Goal: Book appointment/travel/reservation

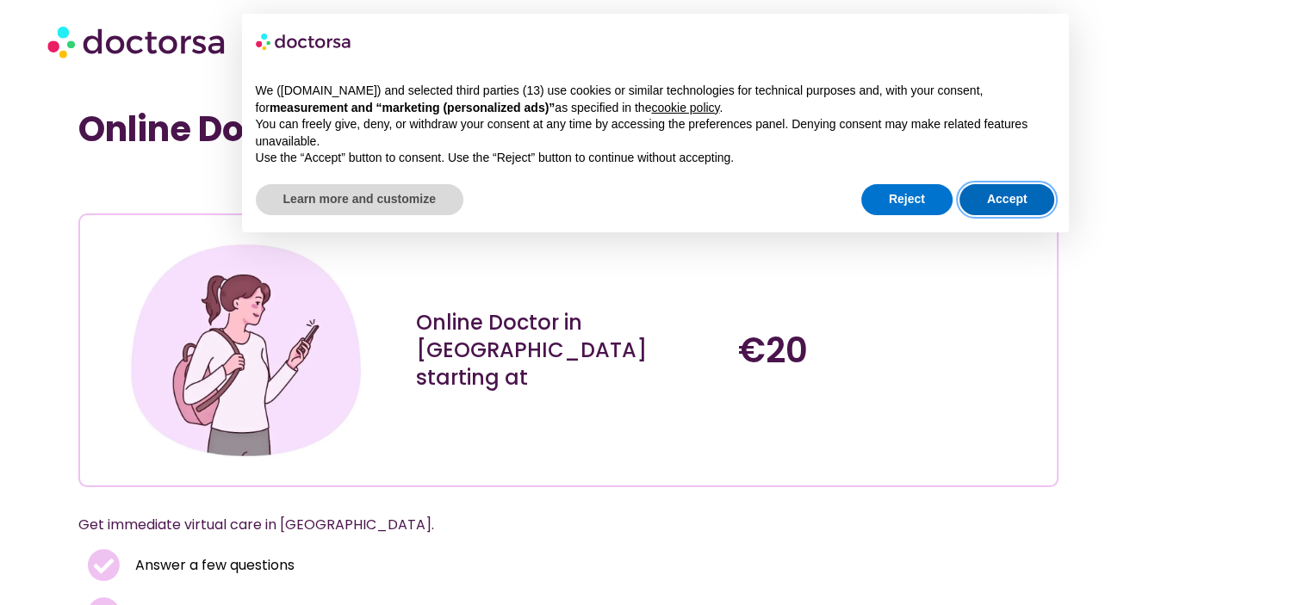
click at [1011, 191] on button "Accept" at bounding box center [1007, 199] width 96 height 31
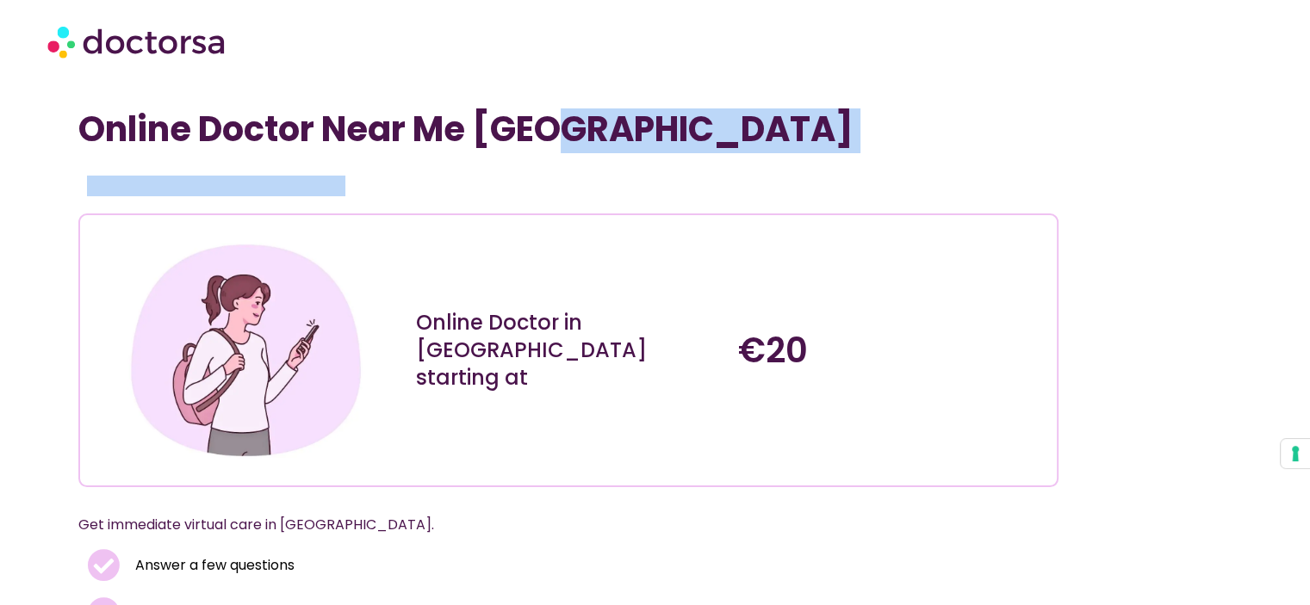
drag, startPoint x: 342, startPoint y: 164, endPoint x: 571, endPoint y: 158, distance: 229.1
click at [571, 158] on div "Online Doctor Near Me Greece Online Doctor in Greece starting at €20 Get immedi…" at bounding box center [654, 495] width 1153 height 772
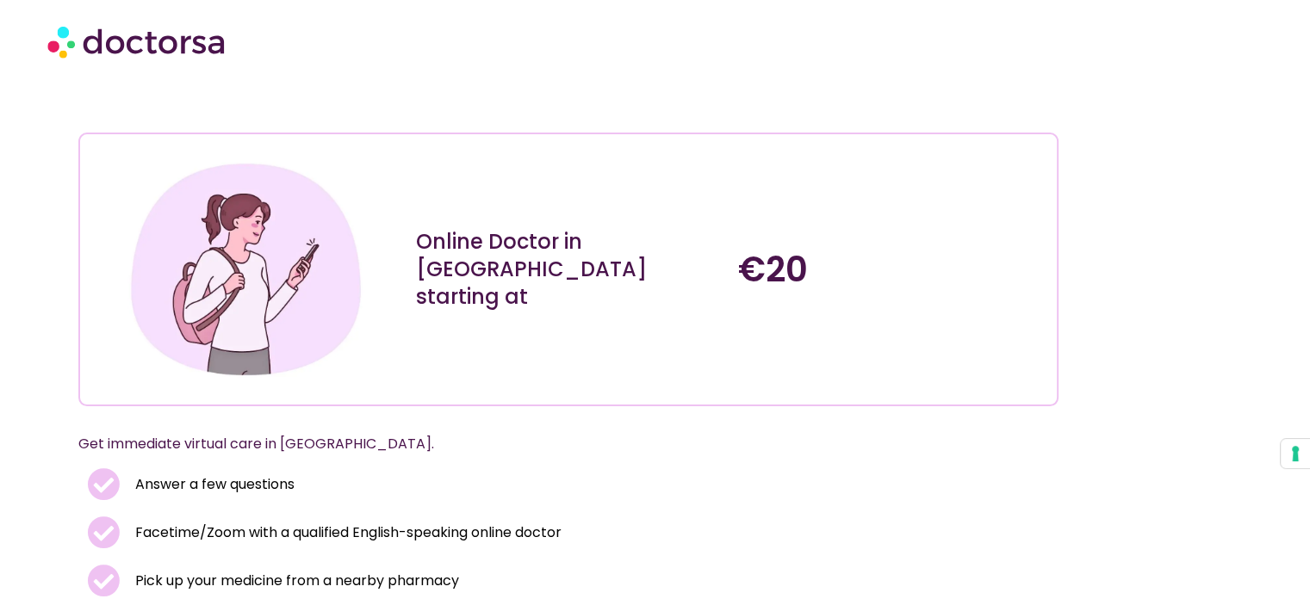
scroll to position [258, 0]
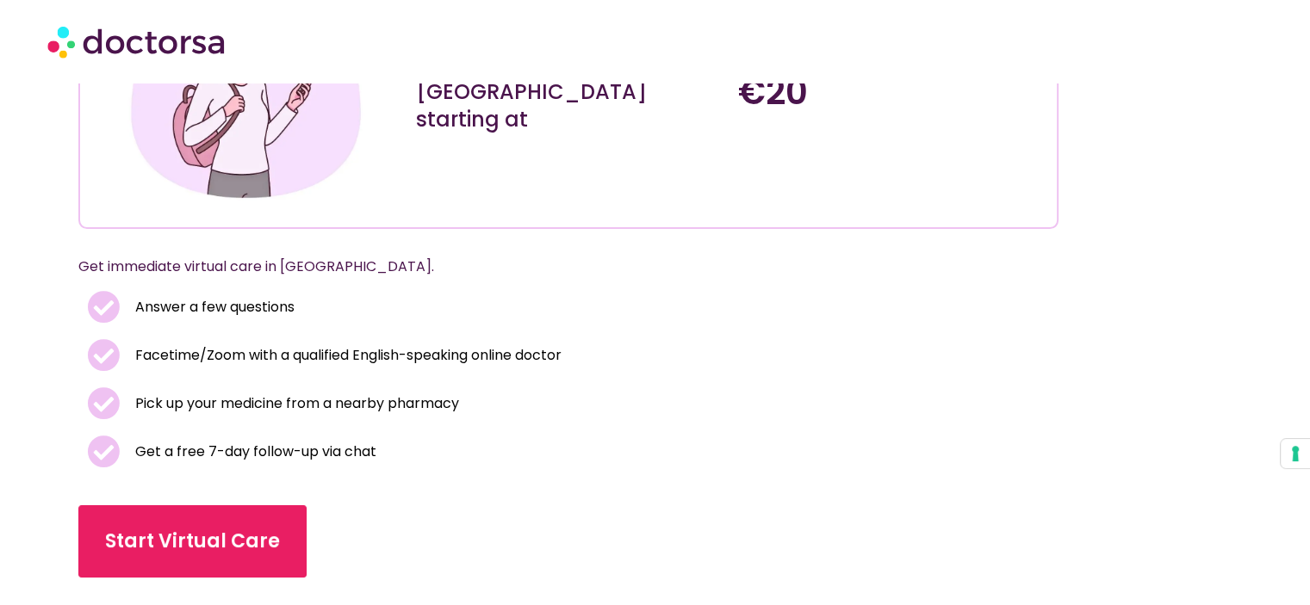
drag, startPoint x: 222, startPoint y: 325, endPoint x: 295, endPoint y: 251, distance: 103.5
click at [223, 325] on li "Answer a few questions" at bounding box center [568, 311] width 963 height 40
drag, startPoint x: 296, startPoint y: 248, endPoint x: 290, endPoint y: 268, distance: 20.7
click at [295, 252] on div "Get immediate virtual care in Greece." at bounding box center [568, 268] width 980 height 45
drag, startPoint x: 290, startPoint y: 268, endPoint x: 407, endPoint y: 247, distance: 118.9
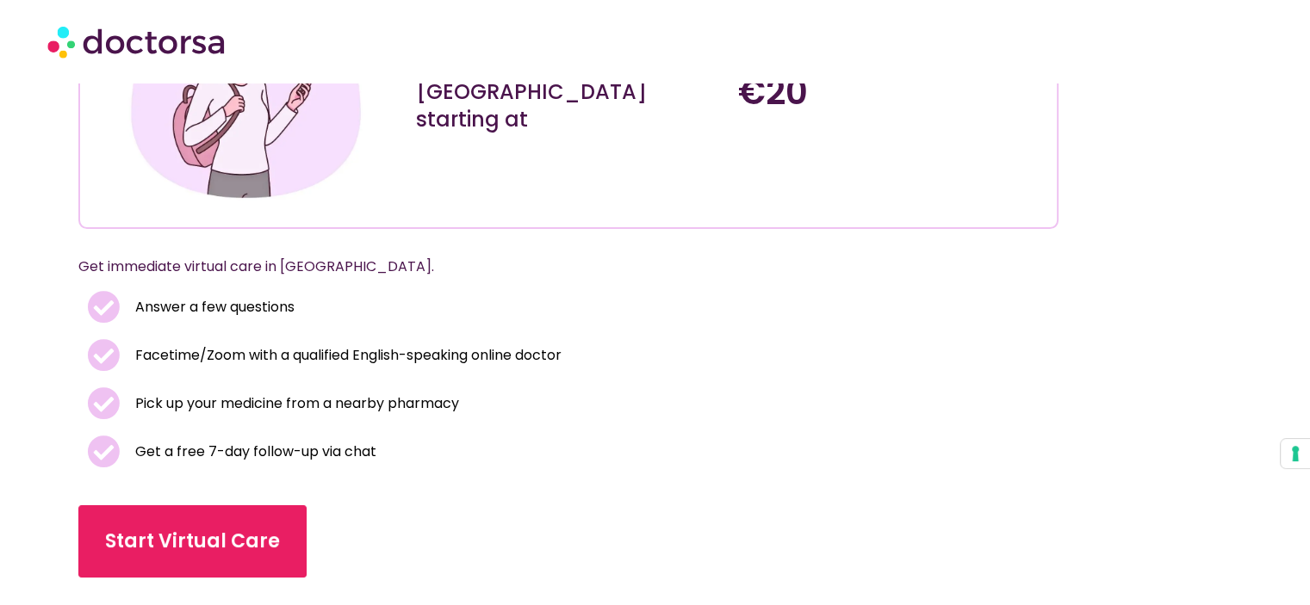
click at [293, 267] on p "Get immediate virtual care in Greece." at bounding box center [547, 267] width 939 height 24
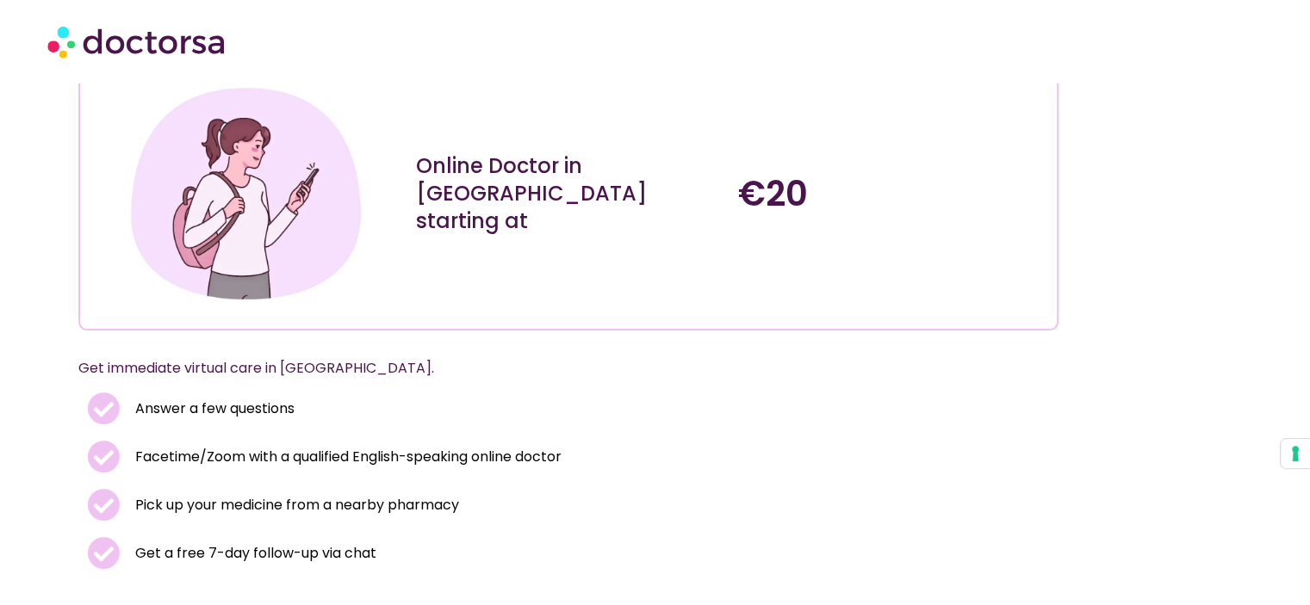
scroll to position [0, 0]
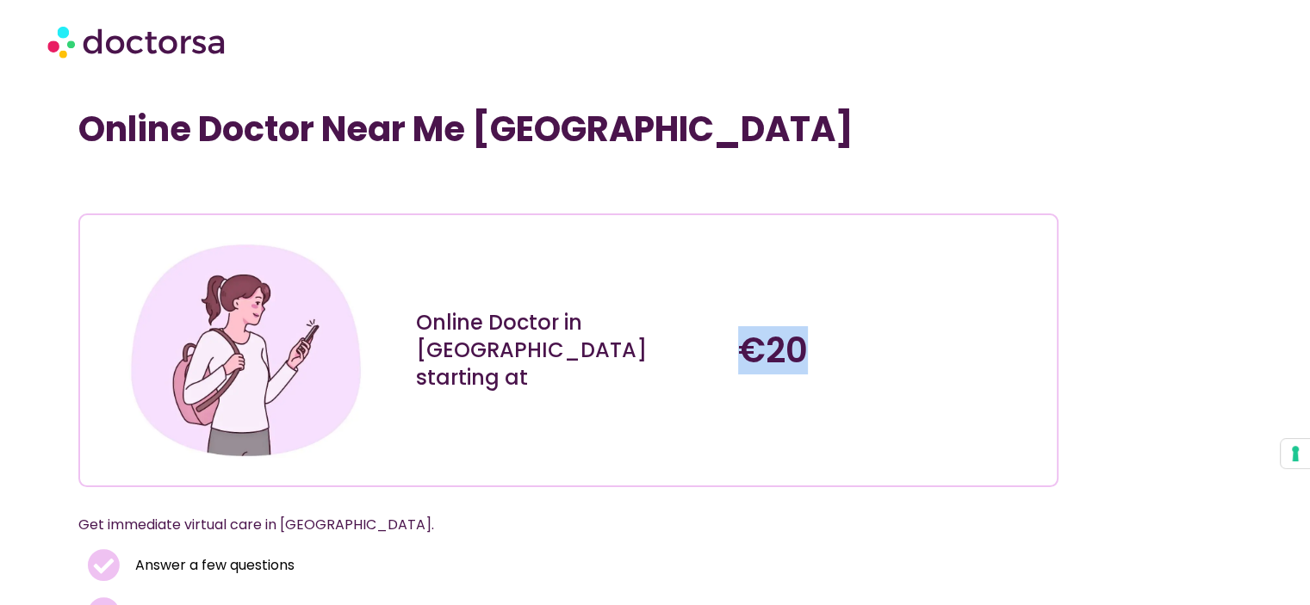
drag, startPoint x: 737, startPoint y: 321, endPoint x: 851, endPoint y: 342, distance: 115.5
click at [851, 342] on div "€20" at bounding box center [890, 351] width 323 height 262
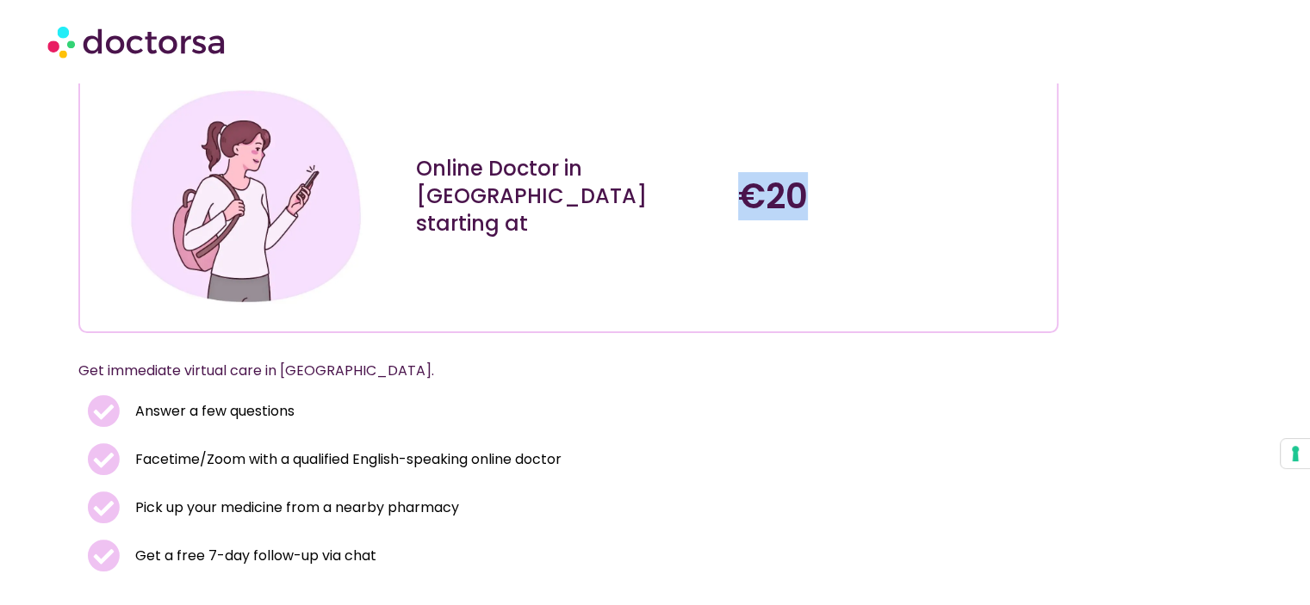
scroll to position [344, 0]
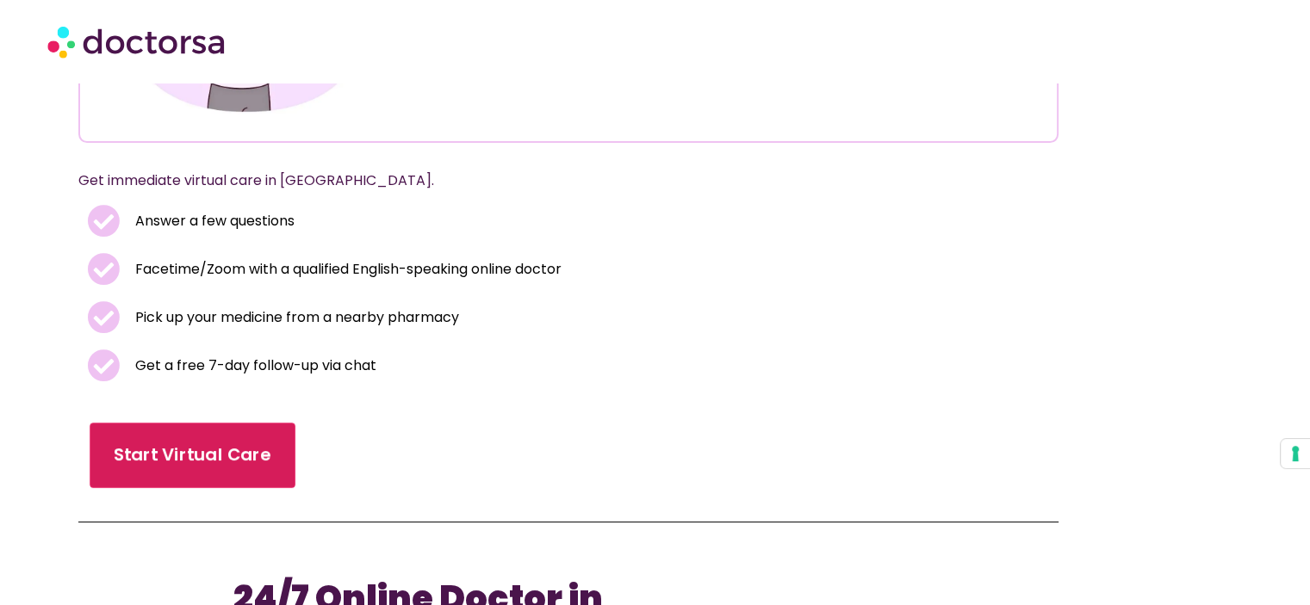
click at [194, 433] on link "Start Virtual Care" at bounding box center [193, 455] width 206 height 65
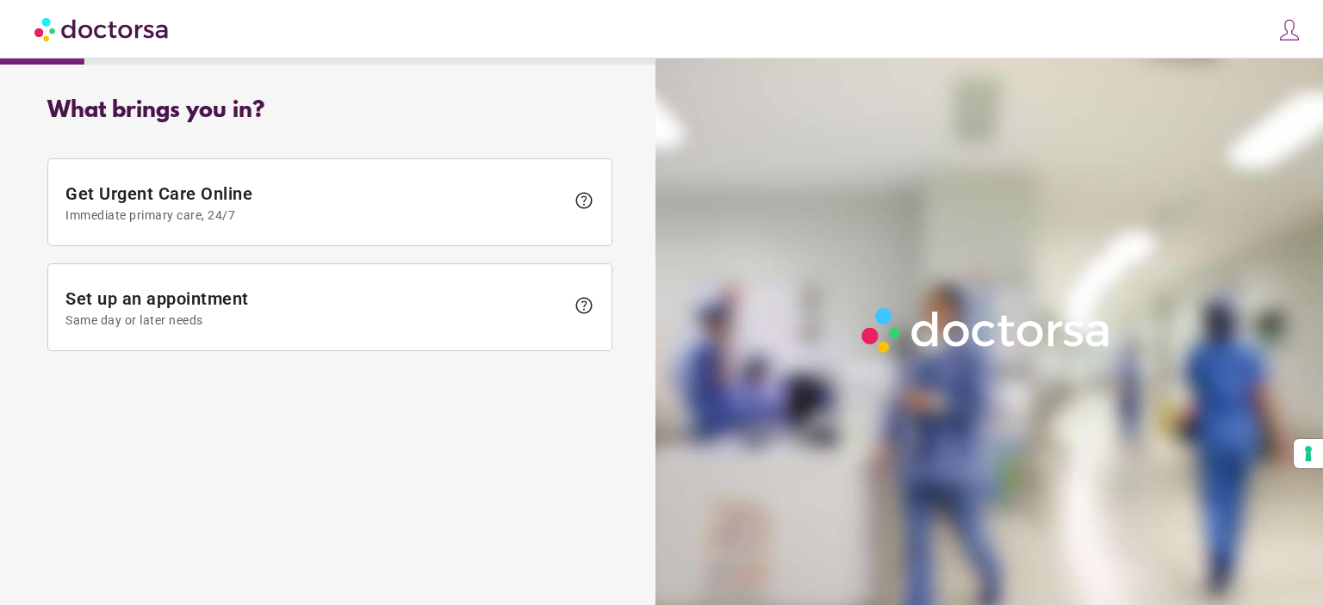
drag, startPoint x: 366, startPoint y: 380, endPoint x: 157, endPoint y: 399, distance: 210.1
click at [162, 411] on div "What brings you in? Get Urgent Care Online Immediate primary care, 24/7 help Se…" at bounding box center [330, 324] width 642 height 481
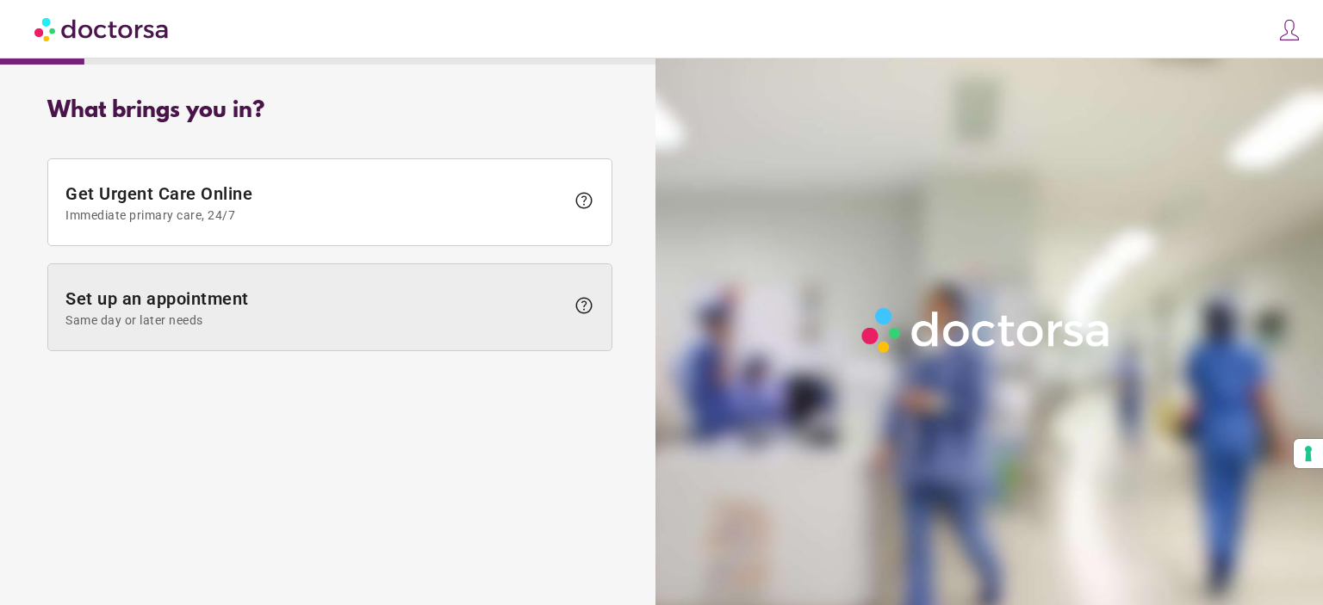
click at [240, 326] on span "Same day or later needs" at bounding box center [314, 320] width 499 height 14
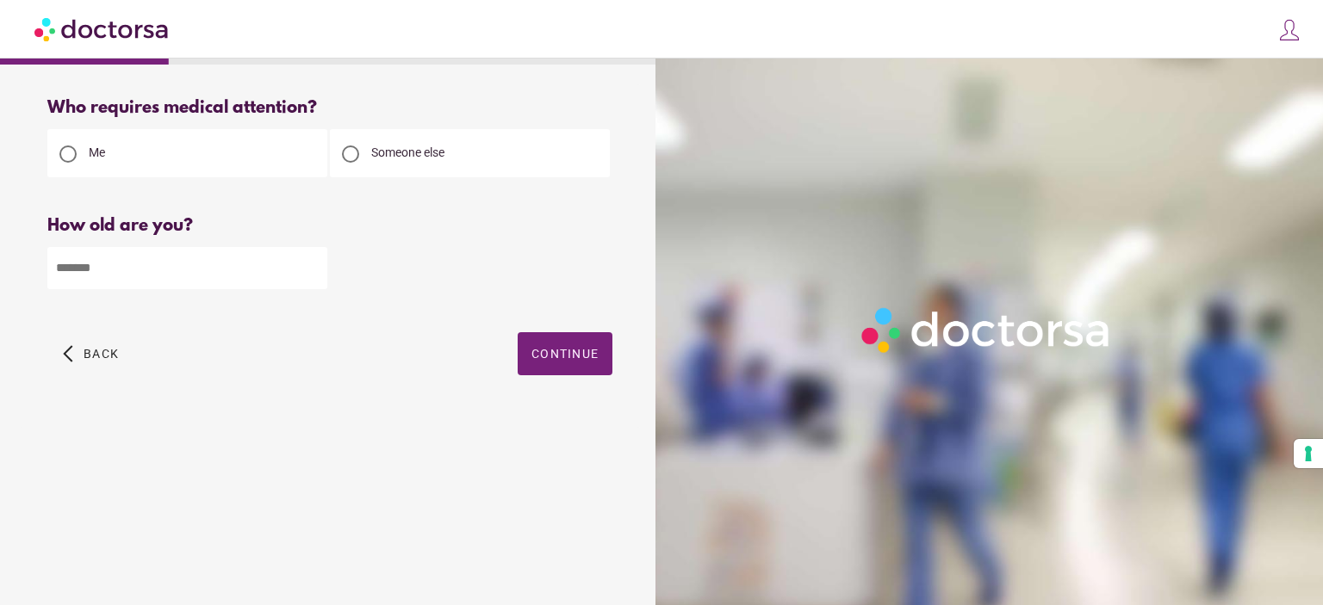
click at [176, 282] on input "number" at bounding box center [187, 268] width 280 height 42
drag, startPoint x: 503, startPoint y: 225, endPoint x: 429, endPoint y: 194, distance: 80.3
click at [501, 223] on div "How old are you?" at bounding box center [329, 226] width 565 height 20
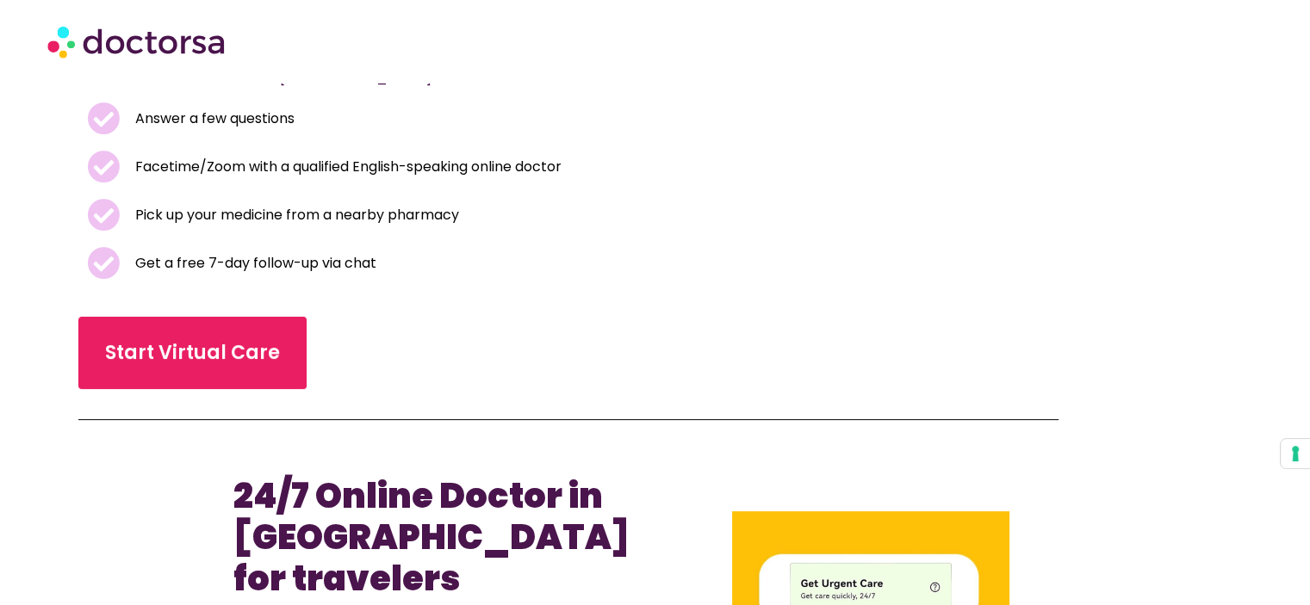
scroll to position [689, 0]
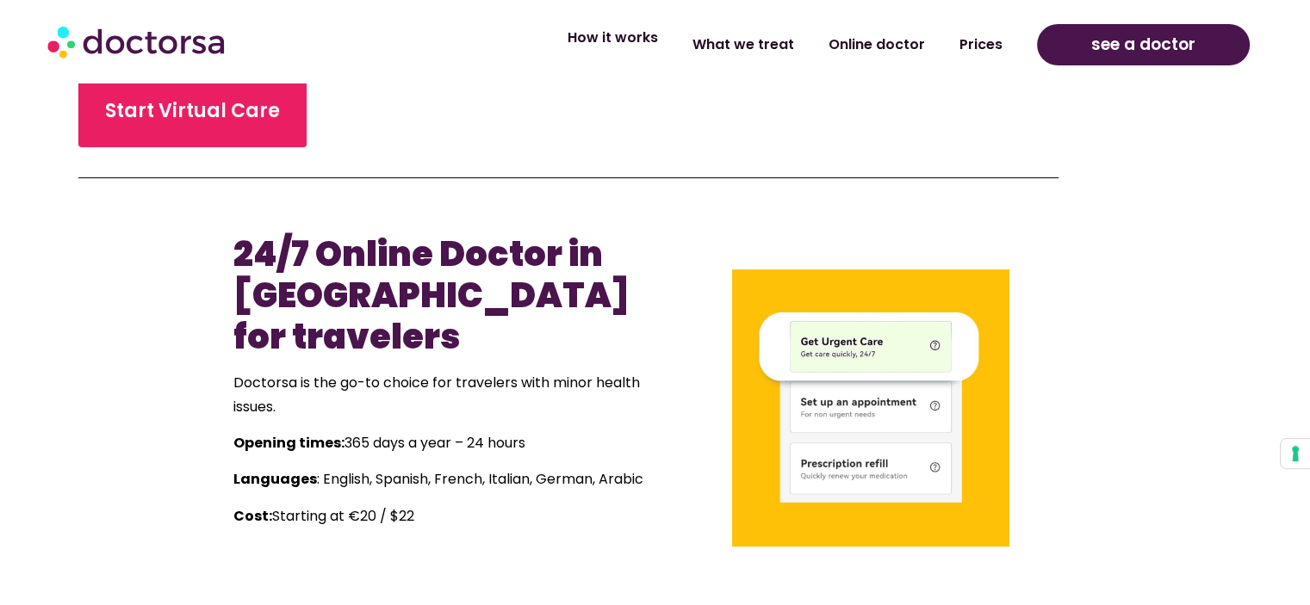
click at [667, 42] on link "How it works" at bounding box center [612, 38] width 125 height 40
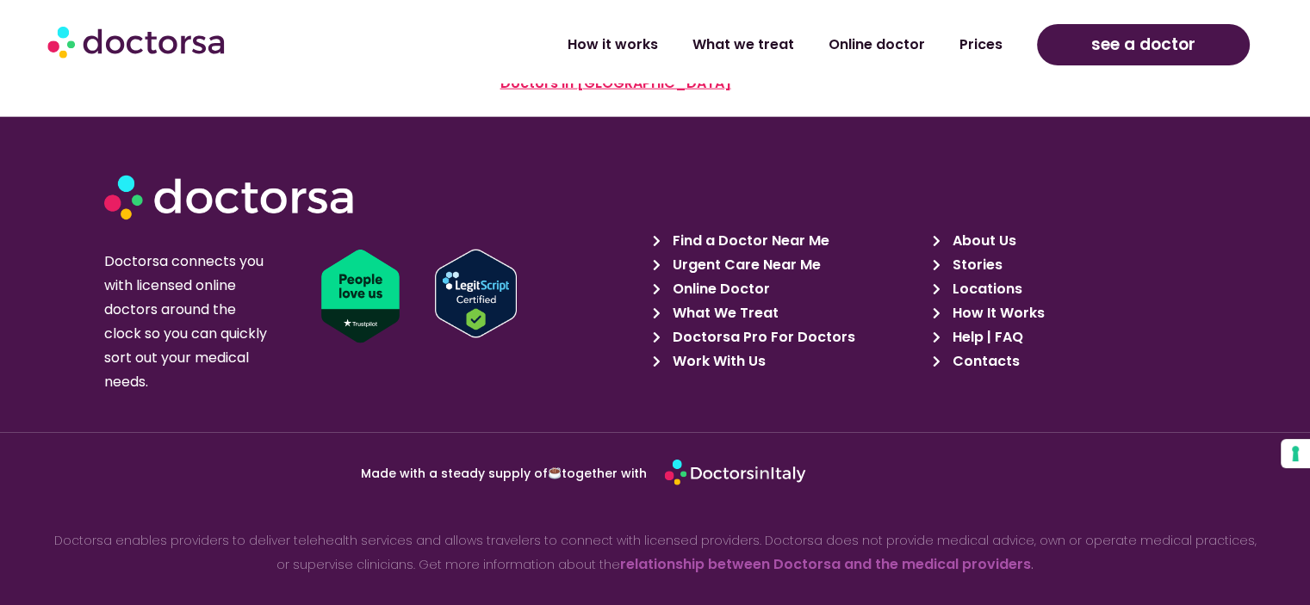
scroll to position [4245, 0]
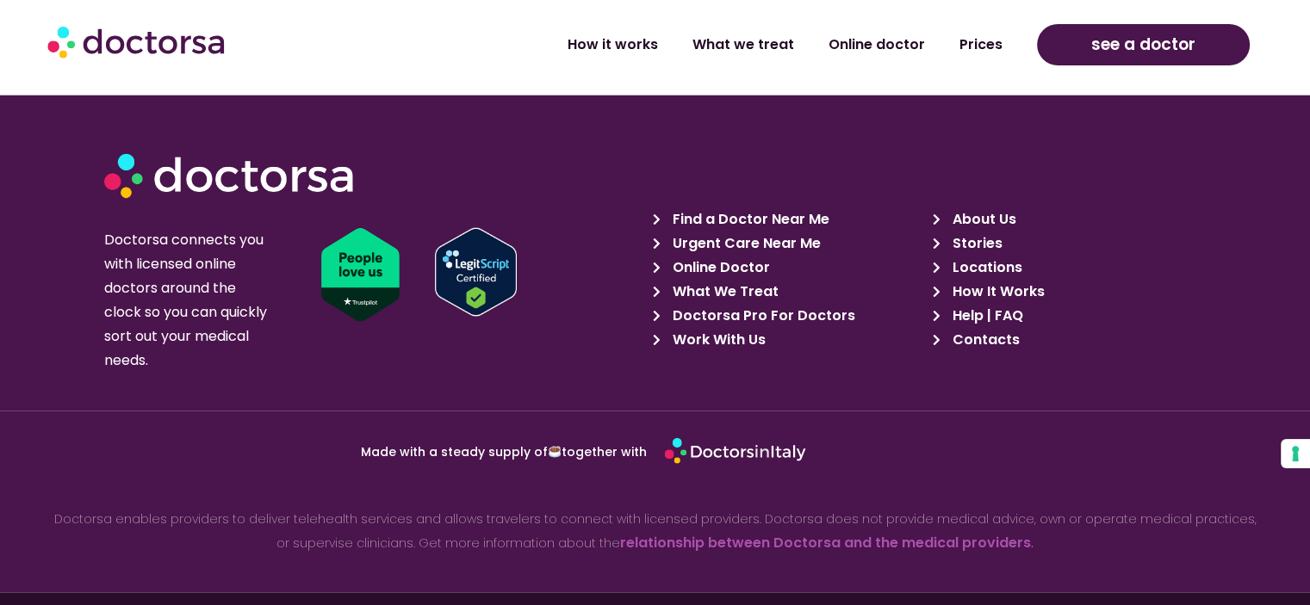
click at [782, 208] on span "Find a Doctor Near Me" at bounding box center [748, 220] width 161 height 24
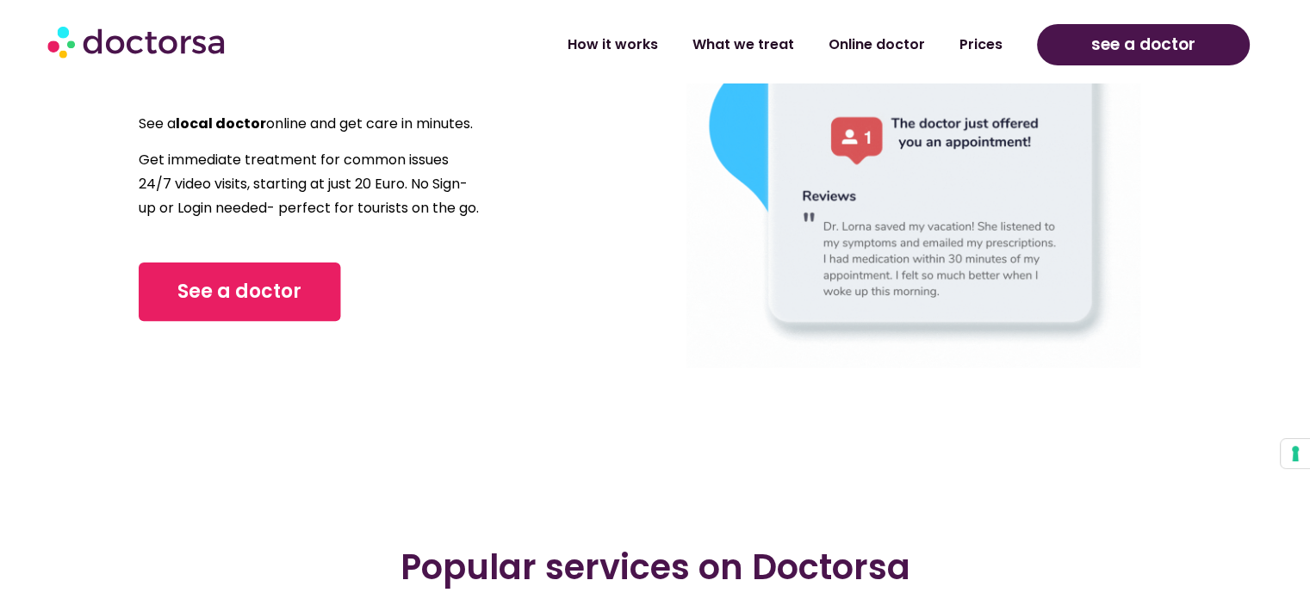
scroll to position [258, 0]
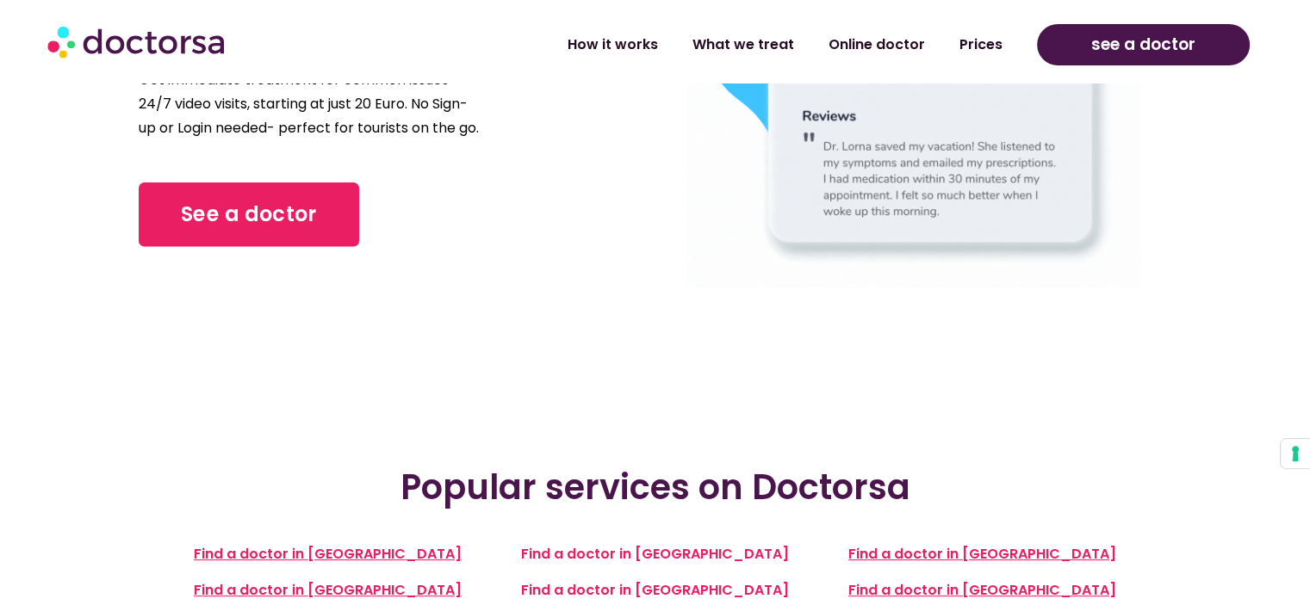
click at [225, 198] on div "See a doctor" at bounding box center [240, 196] width 202 height 89
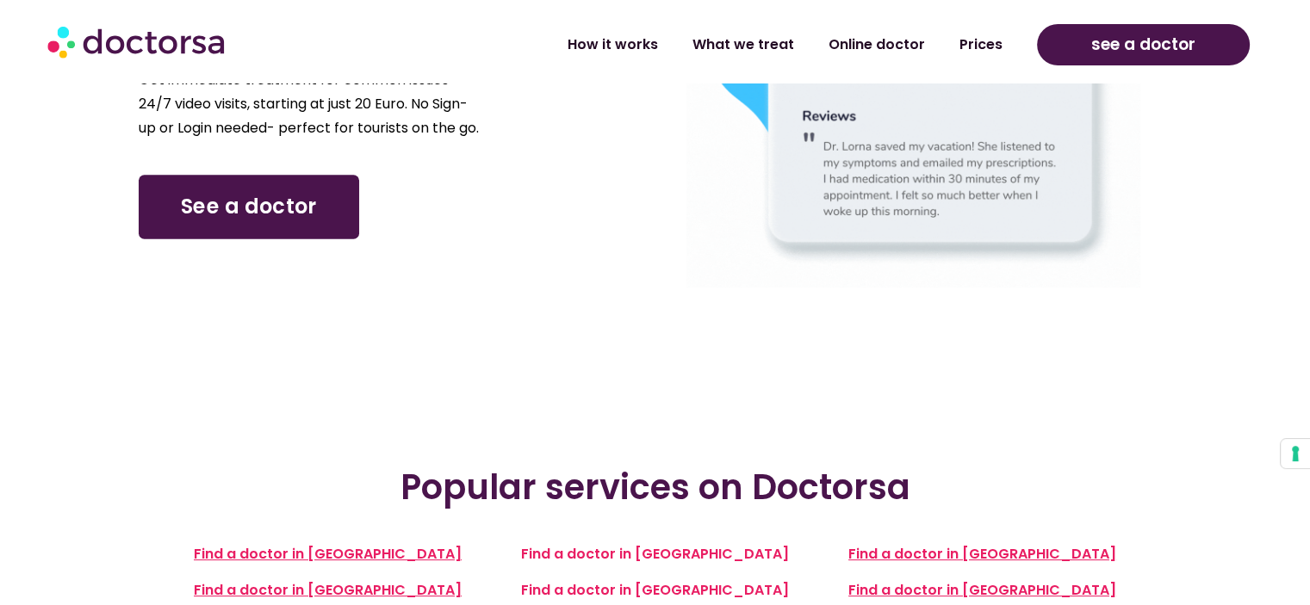
click at [236, 222] on span "See a doctor" at bounding box center [249, 207] width 136 height 30
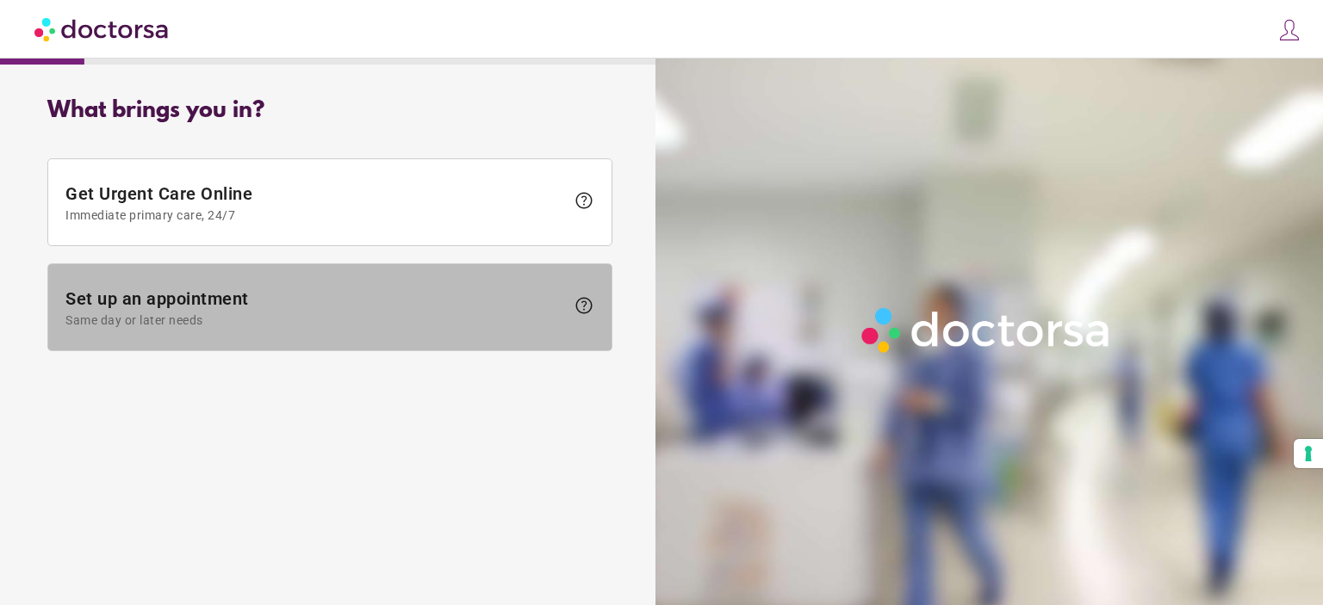
click at [375, 319] on span "Same day or later needs" at bounding box center [314, 320] width 499 height 14
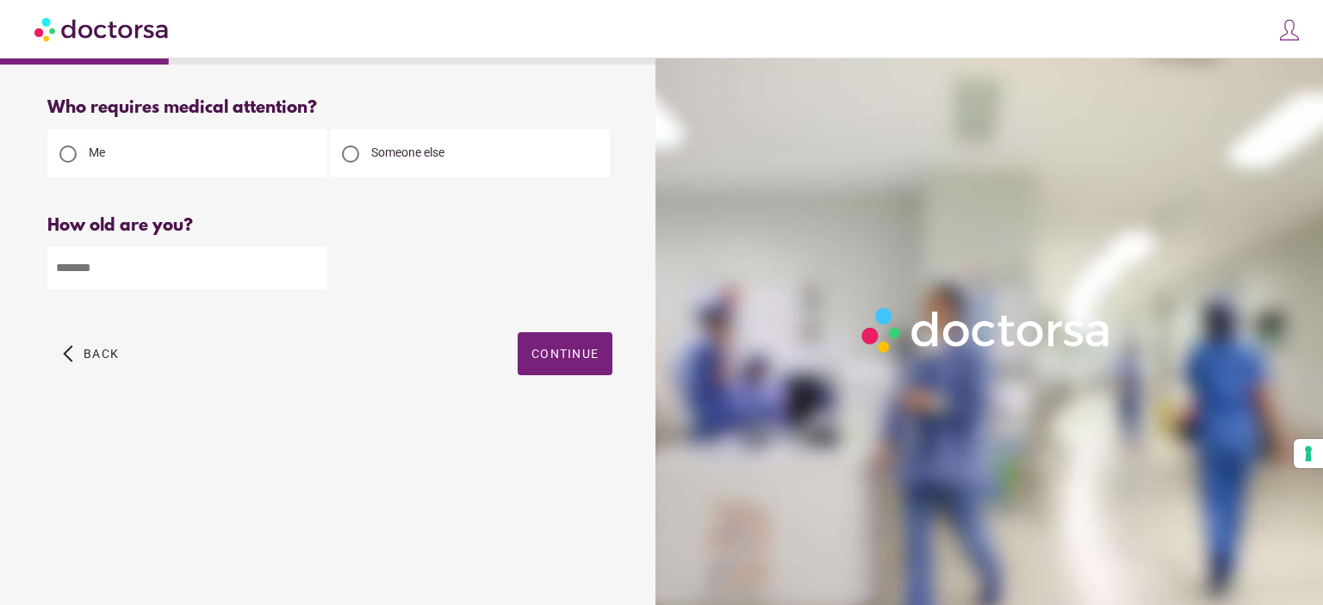
click at [482, 166] on div "Someone else" at bounding box center [470, 153] width 280 height 48
click at [307, 127] on div "Who requires medical attention? Me Someone else Back" at bounding box center [330, 256] width 620 height 344
drag, startPoint x: 331, startPoint y: 147, endPoint x: 343, endPoint y: 153, distance: 13.5
click at [339, 151] on div at bounding box center [350, 153] width 41 height 41
click at [343, 152] on div at bounding box center [350, 154] width 17 height 17
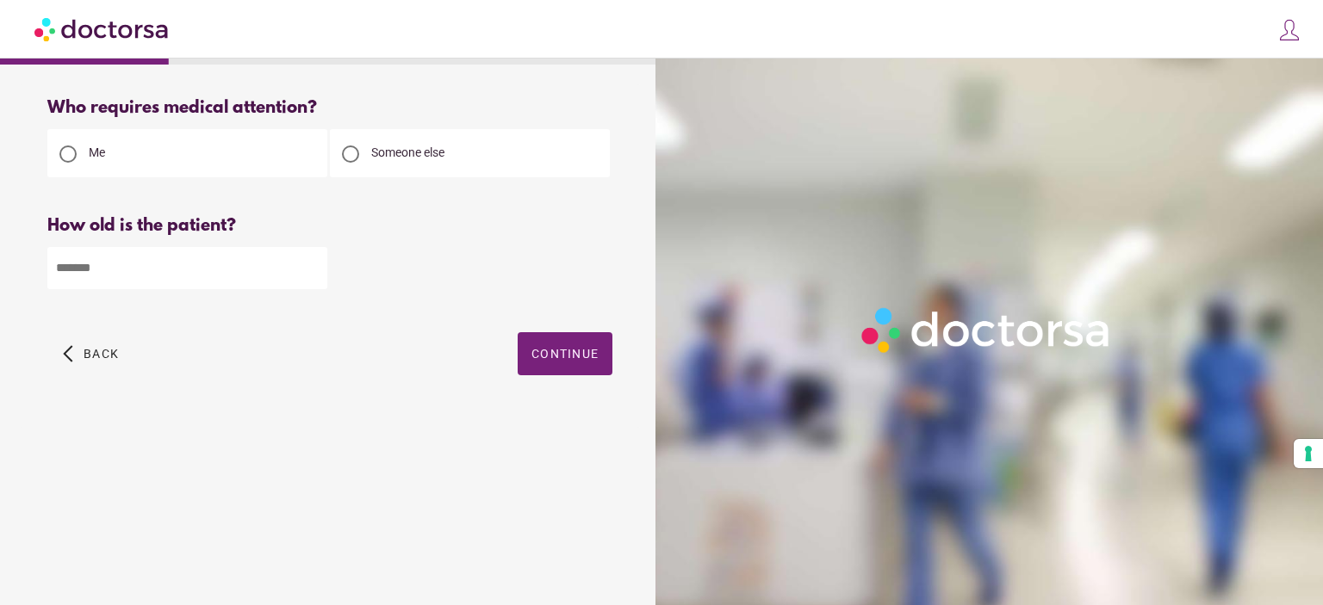
click at [291, 254] on input "number" at bounding box center [187, 268] width 280 height 42
type input "**"
drag, startPoint x: 482, startPoint y: 463, endPoint x: 541, endPoint y: 412, distance: 78.1
click at [492, 447] on div "What brings you in? Get Urgent Care Online Immediate primary care, 24/7 help Se…" at bounding box center [330, 324] width 642 height 481
click at [565, 340] on span "button" at bounding box center [565, 353] width 95 height 43
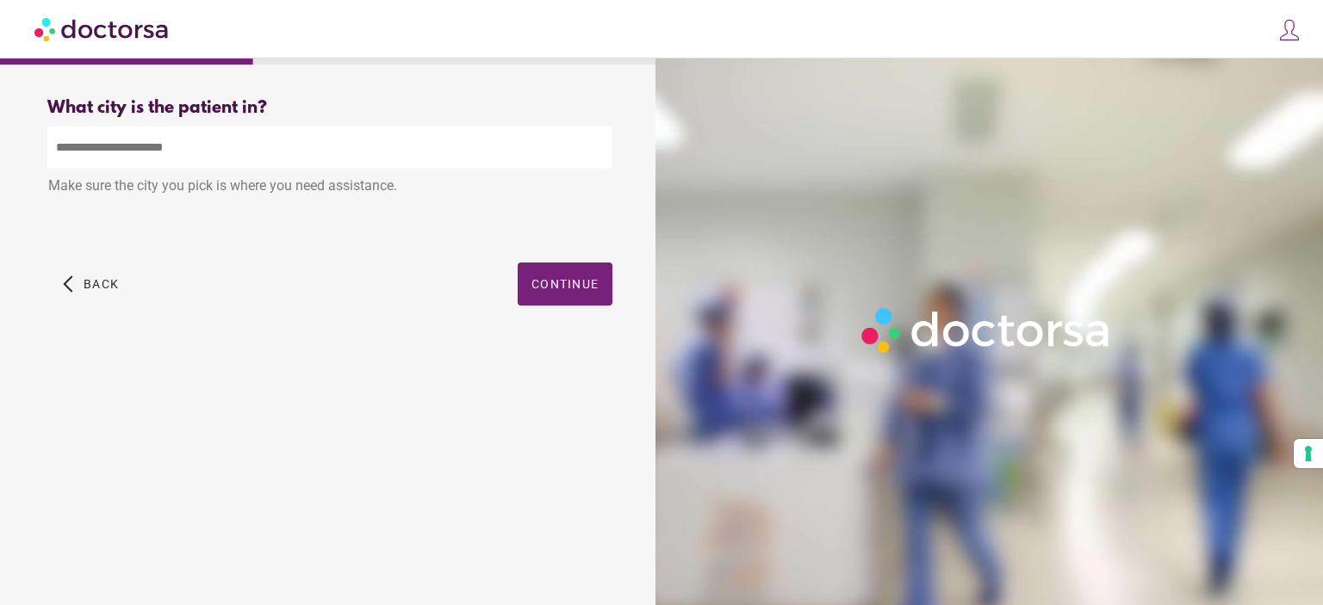
click at [396, 161] on input "text" at bounding box center [329, 148] width 565 height 42
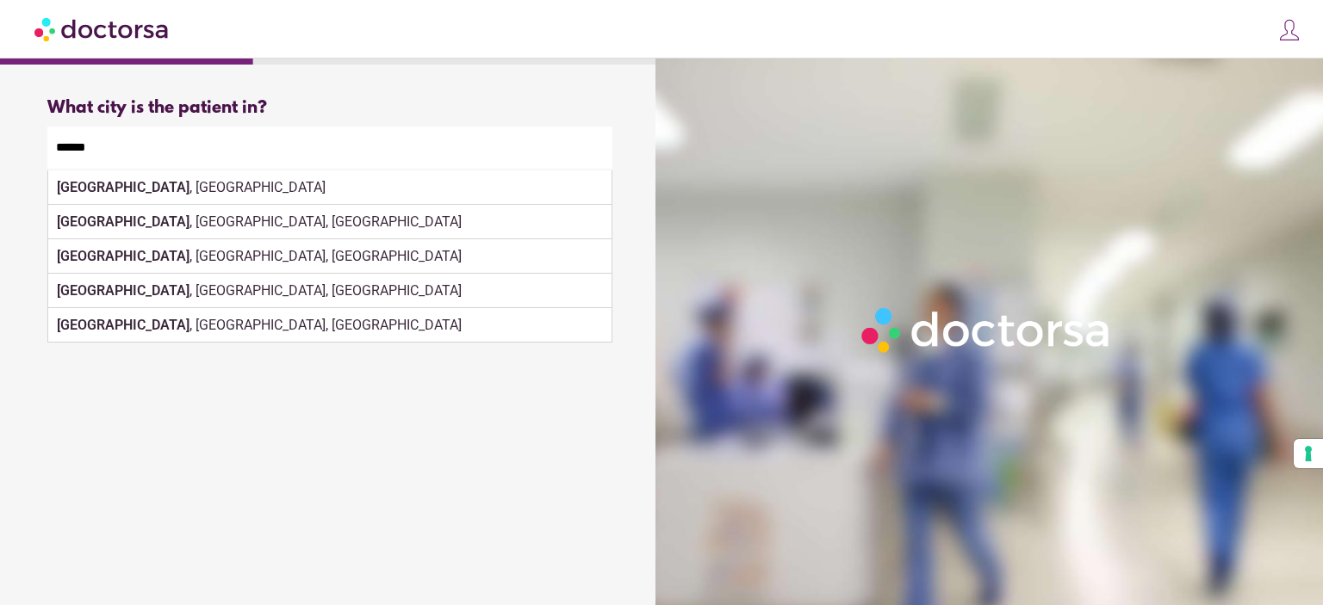
click at [313, 194] on div "Athens , Greece" at bounding box center [329, 188] width 563 height 34
type input "**********"
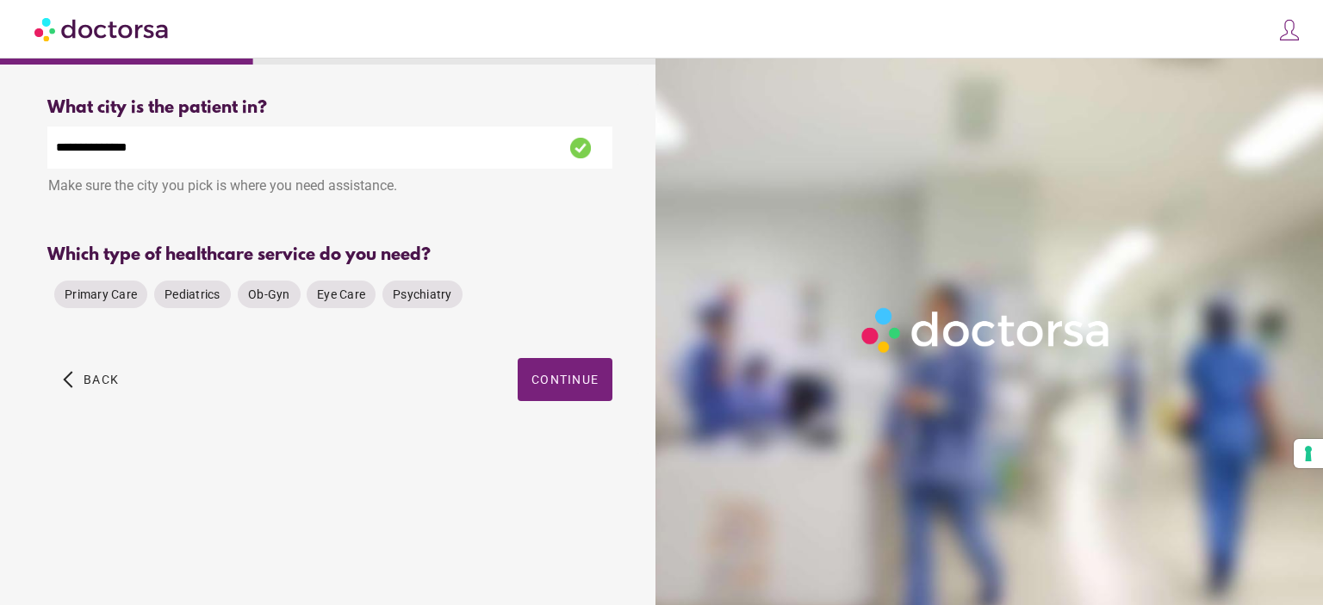
click at [291, 251] on div "Which type of healthcare service do you need?" at bounding box center [329, 255] width 565 height 20
click at [124, 300] on span "Primary Care" at bounding box center [101, 295] width 72 height 14
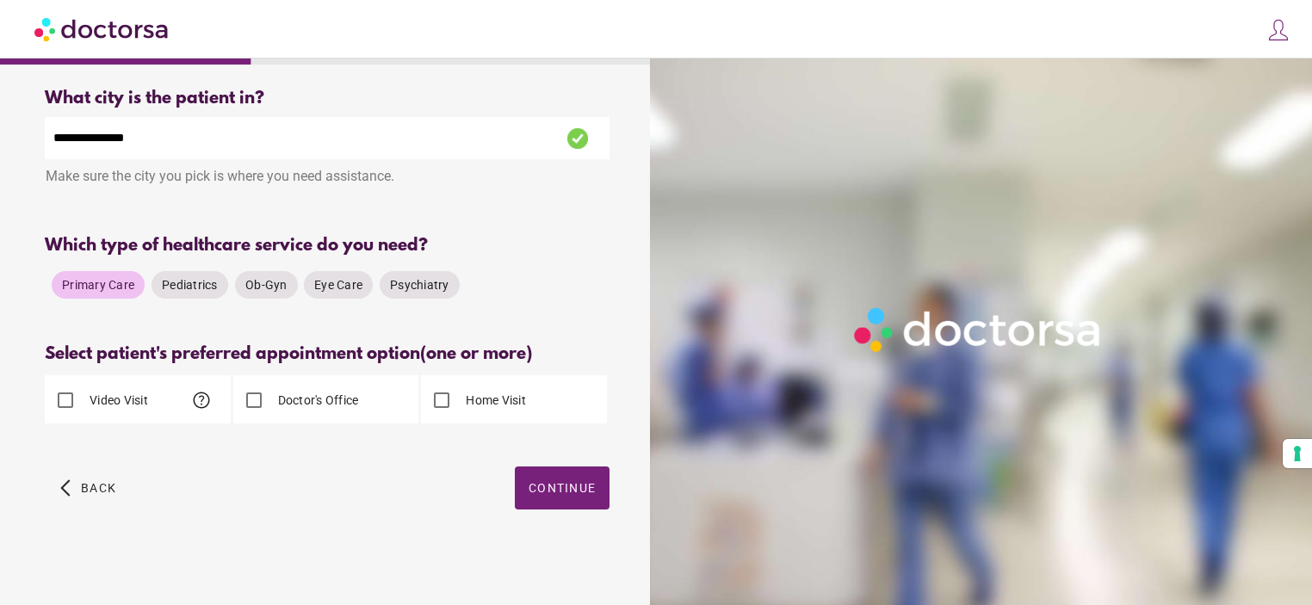
scroll to position [12, 0]
click at [188, 321] on div "Please select one of the available options" at bounding box center [327, 321] width 565 height 22
click at [221, 223] on div "**********" at bounding box center [327, 176] width 565 height 119
click at [581, 482] on span "Continue" at bounding box center [562, 488] width 67 height 14
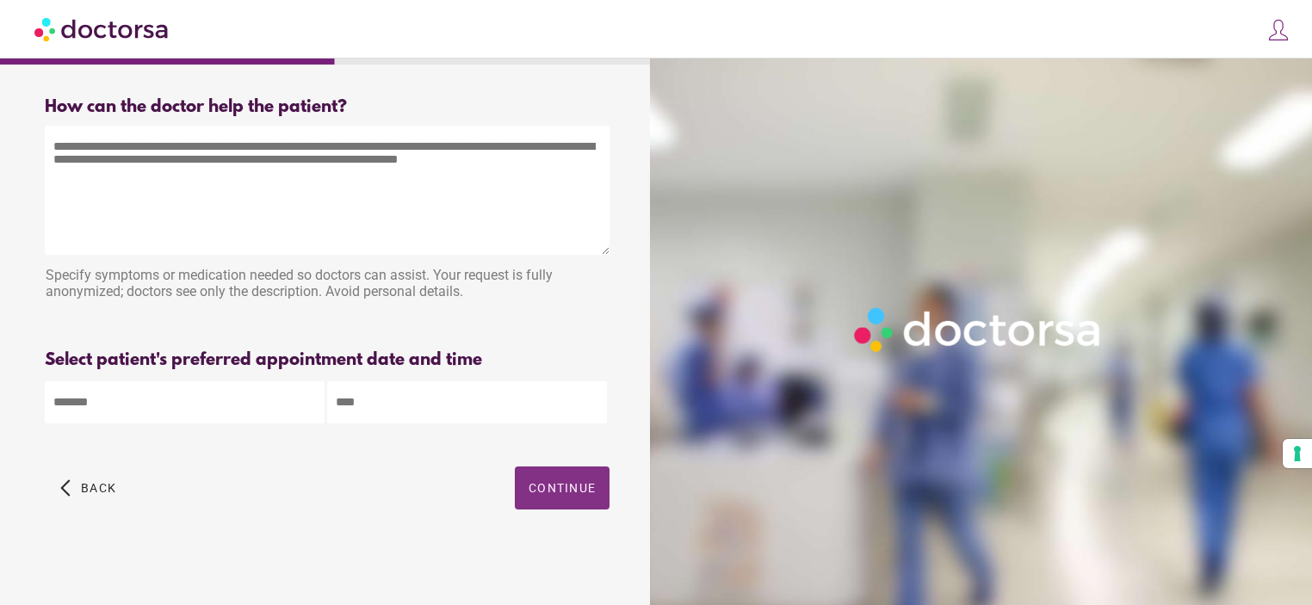
scroll to position [0, 0]
click at [196, 212] on textarea at bounding box center [327, 191] width 565 height 129
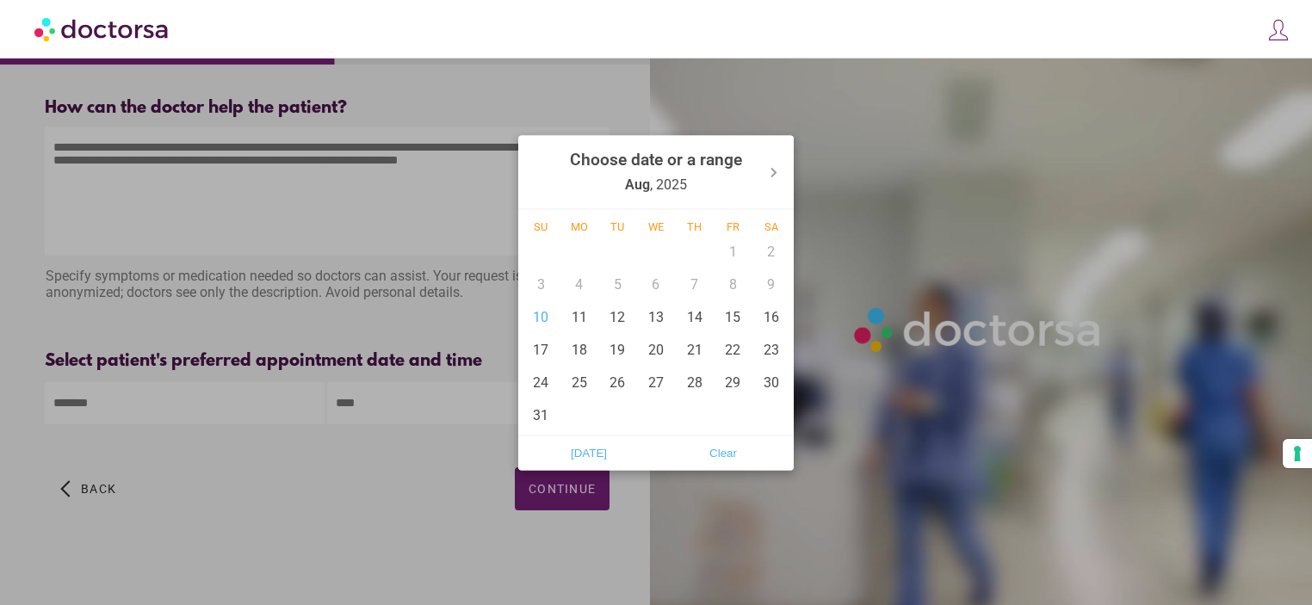
click at [174, 388] on body "**********" at bounding box center [656, 303] width 1312 height 606
click at [532, 323] on div "10" at bounding box center [541, 317] width 39 height 33
type input "******"
click at [538, 326] on div "10" at bounding box center [541, 317] width 39 height 33
click at [599, 451] on span "Today" at bounding box center [589, 453] width 124 height 26
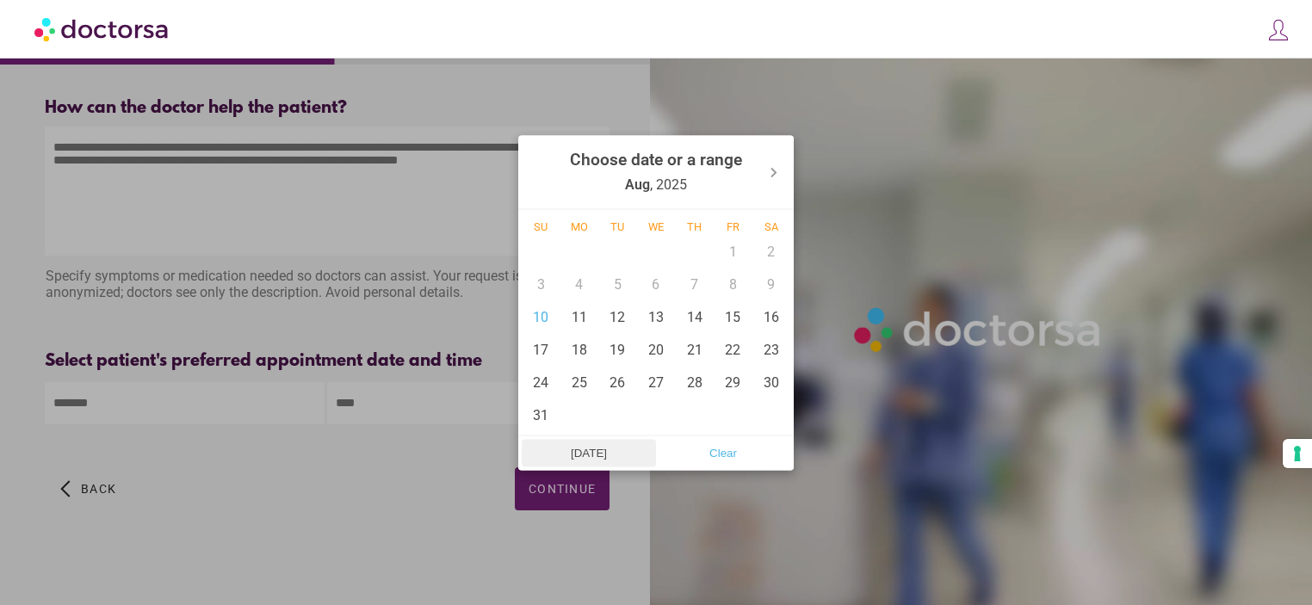
type input "******"
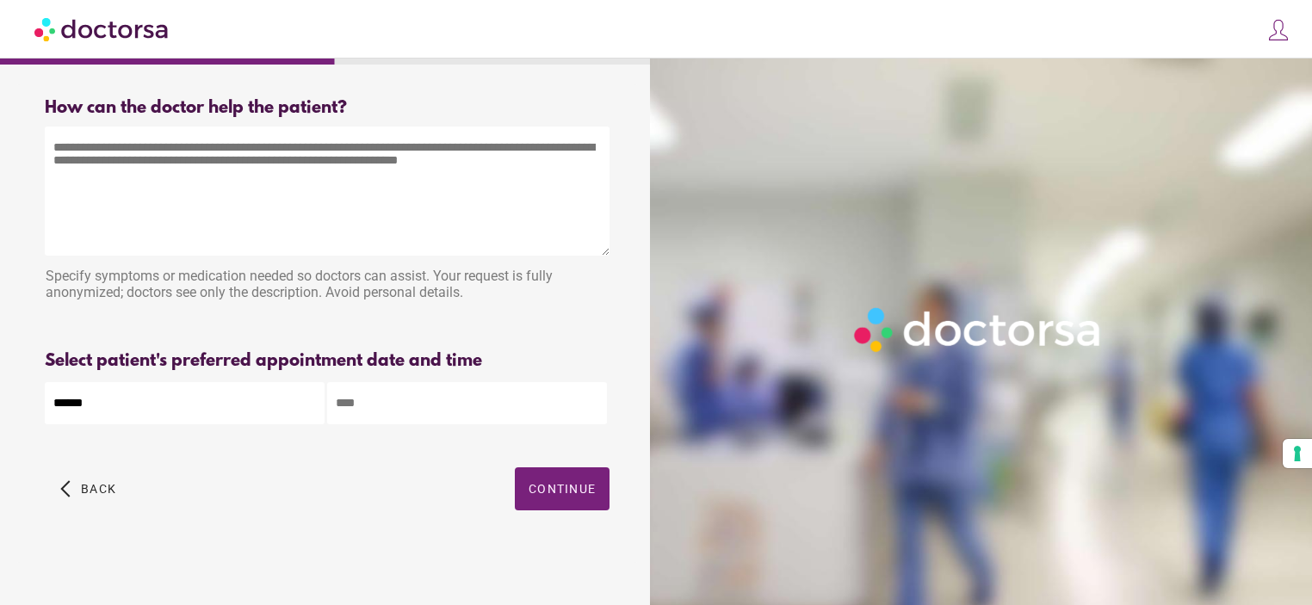
click at [420, 407] on input "text" at bounding box center [467, 403] width 280 height 42
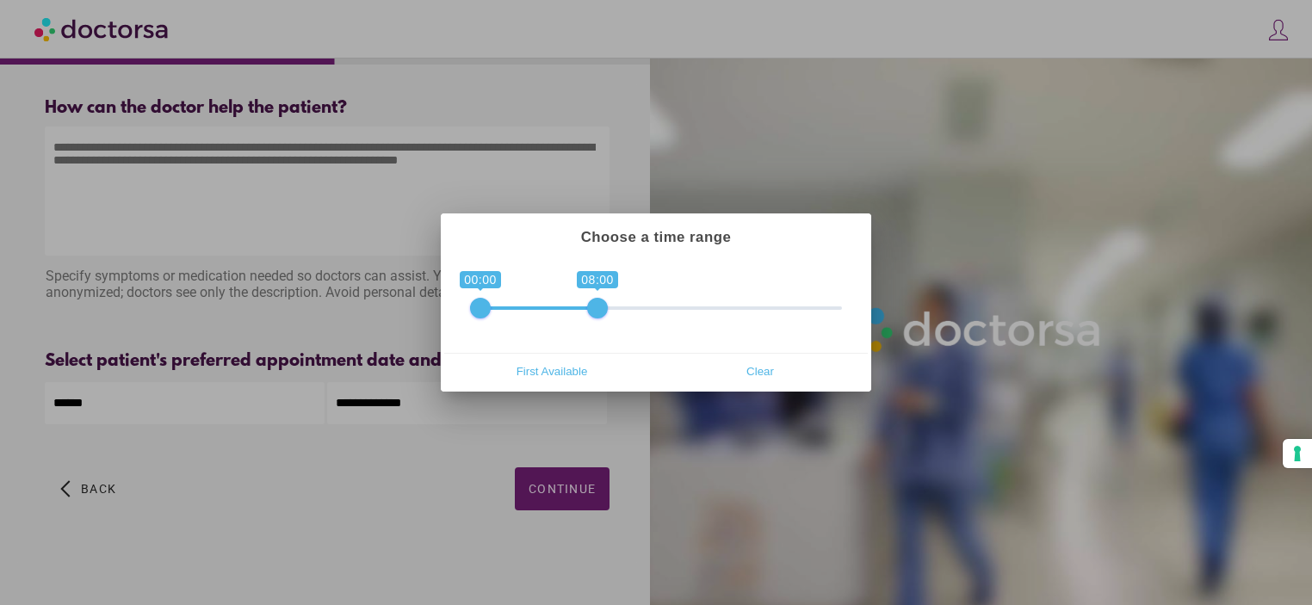
type input "**********"
drag, startPoint x: 837, startPoint y: 305, endPoint x: 486, endPoint y: 301, distance: 351.4
click at [486, 301] on span "0 1 00:00 01:00 00:00 — 01:00" at bounding box center [656, 297] width 372 height 43
click at [456, 155] on div at bounding box center [656, 302] width 1312 height 605
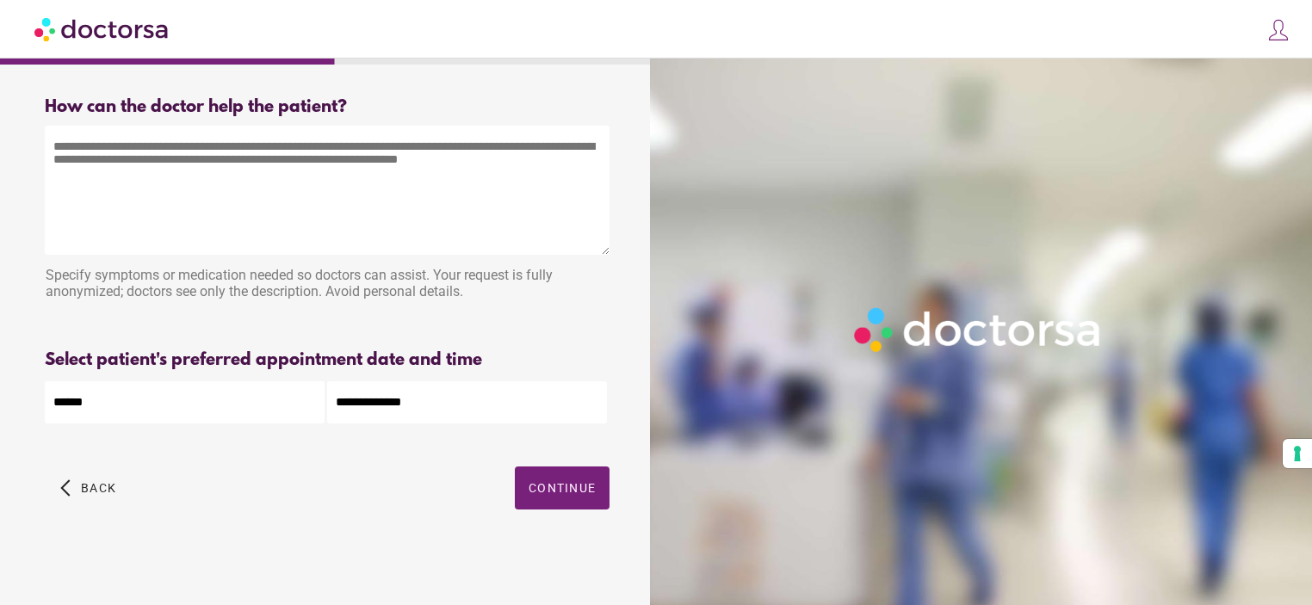
click at [492, 355] on div "Select patient's preferred appointment date and time" at bounding box center [327, 360] width 565 height 20
click at [434, 245] on textarea at bounding box center [327, 191] width 565 height 129
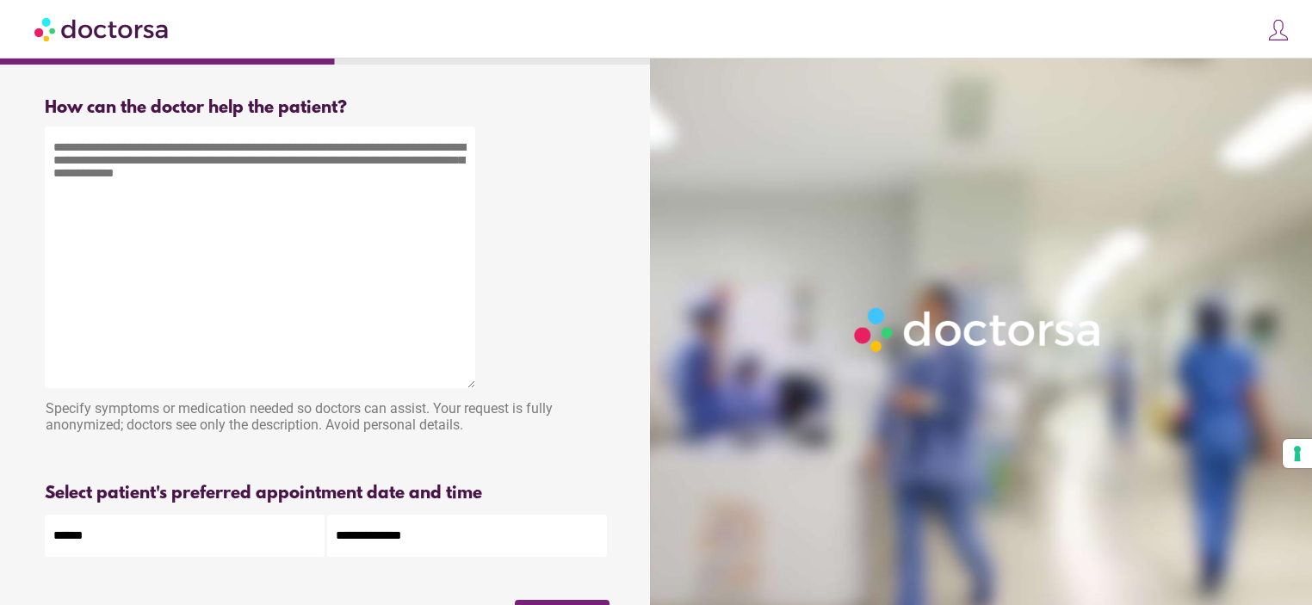
drag, startPoint x: 603, startPoint y: 251, endPoint x: 462, endPoint y: 373, distance: 186.2
click at [467, 381] on textarea at bounding box center [260, 258] width 431 height 262
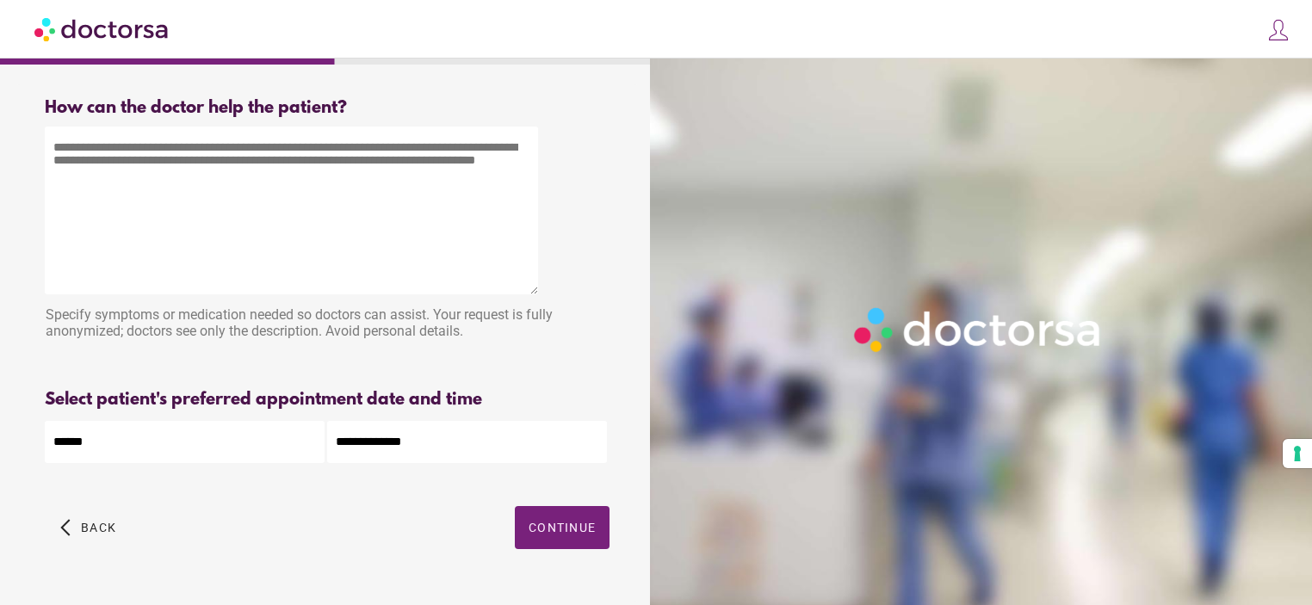
drag, startPoint x: 469, startPoint y: 380, endPoint x: 534, endPoint y: 290, distance: 110.4
click at [534, 290] on textarea at bounding box center [291, 211] width 493 height 168
